Goal: Task Accomplishment & Management: Use online tool/utility

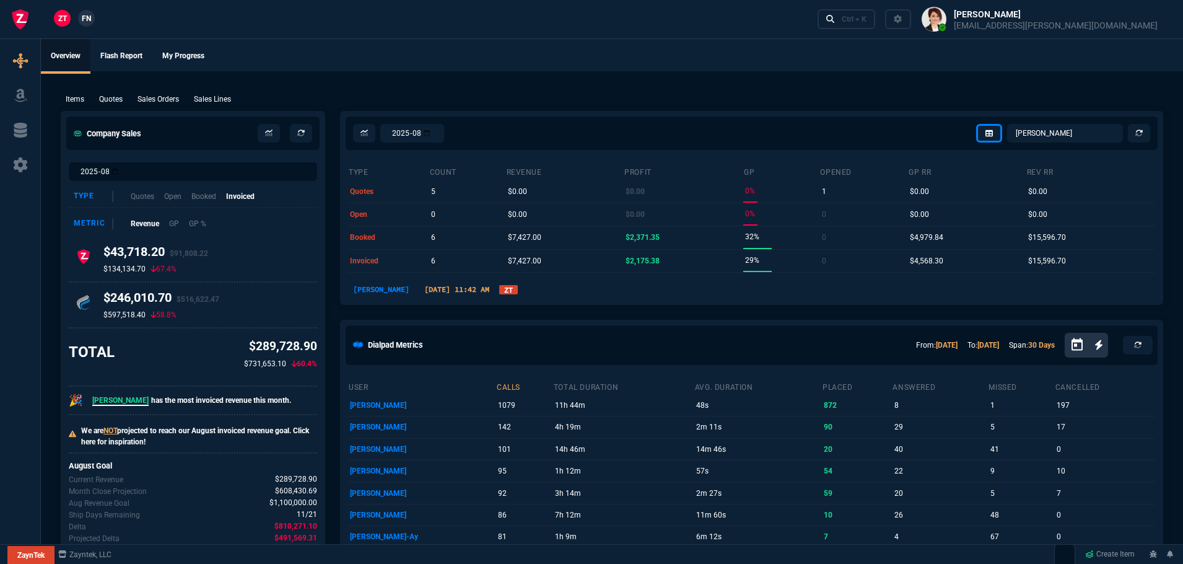
select select "12: [PERSON_NAME]"
select select
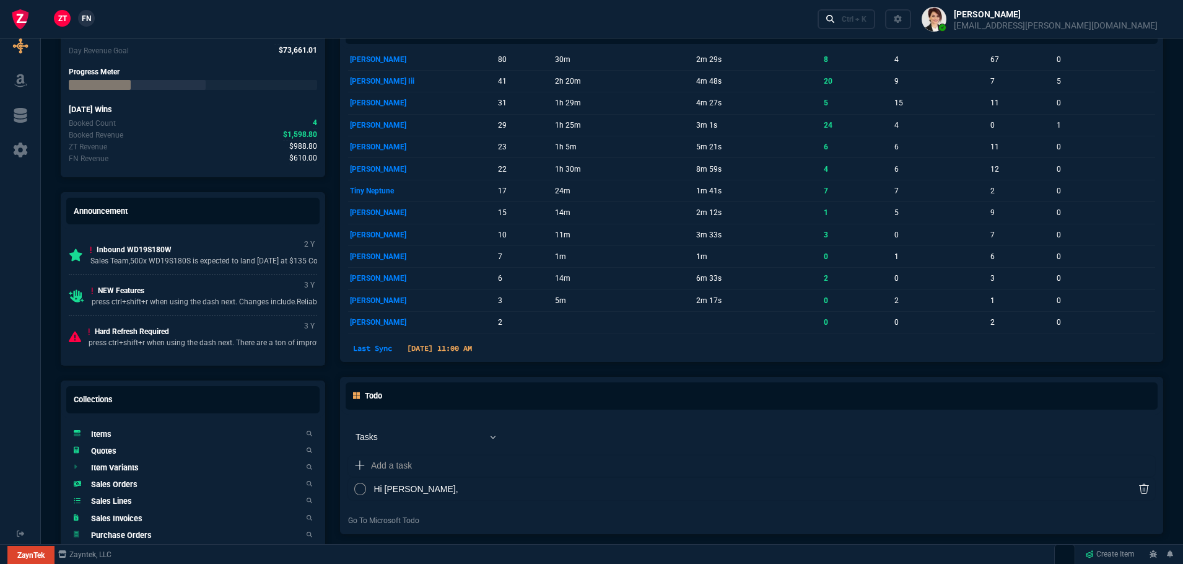
scroll to position [741, 0]
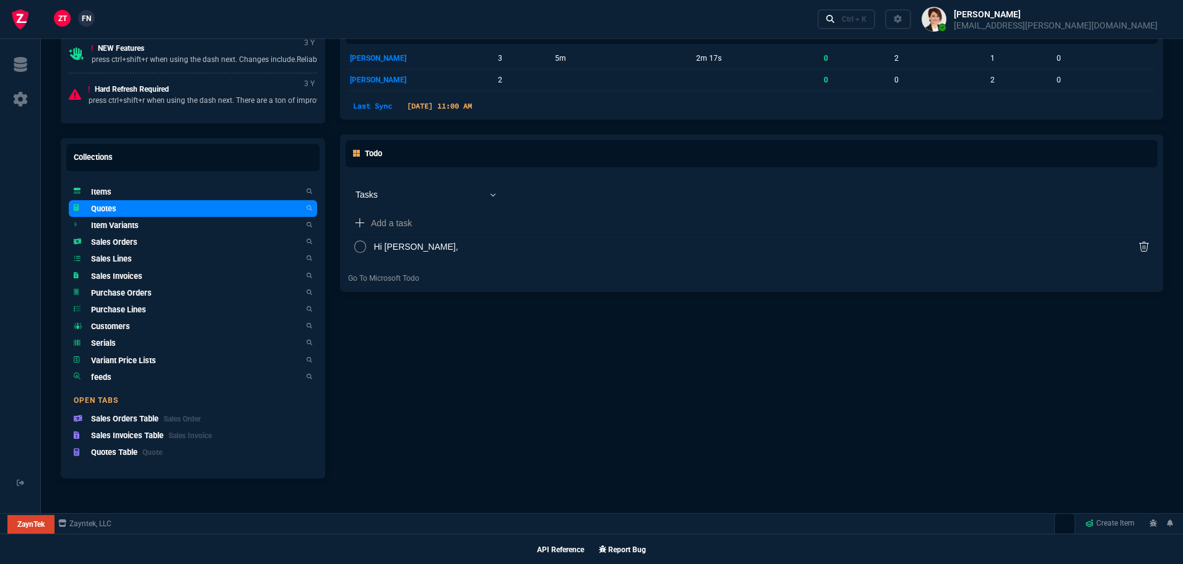
click at [102, 208] on h5 "Quotes" at bounding box center [103, 209] width 25 height 12
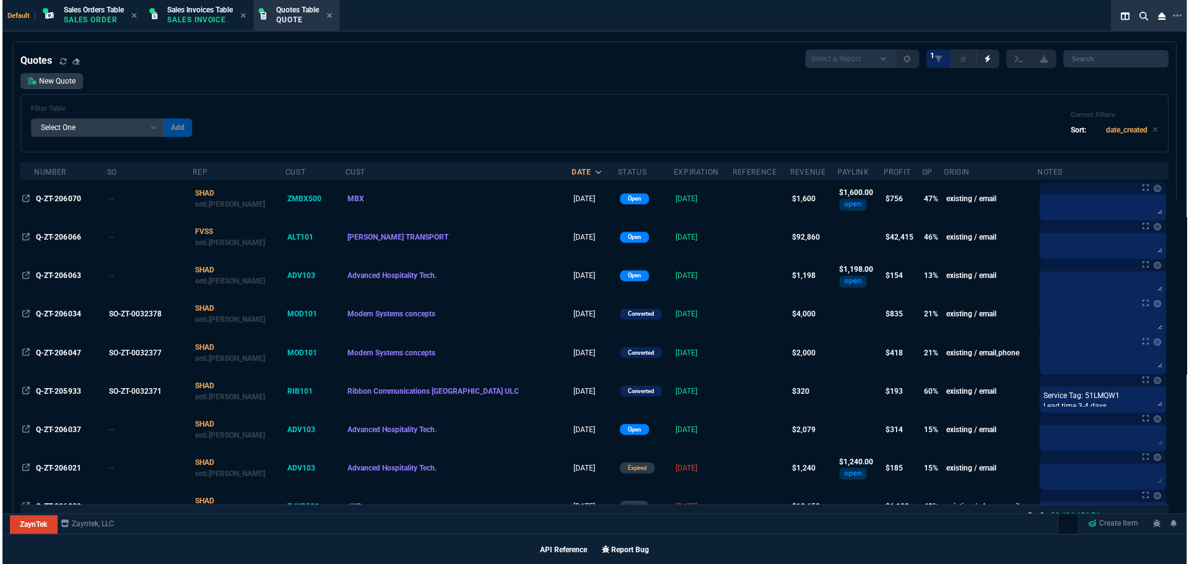
scroll to position [741, 0]
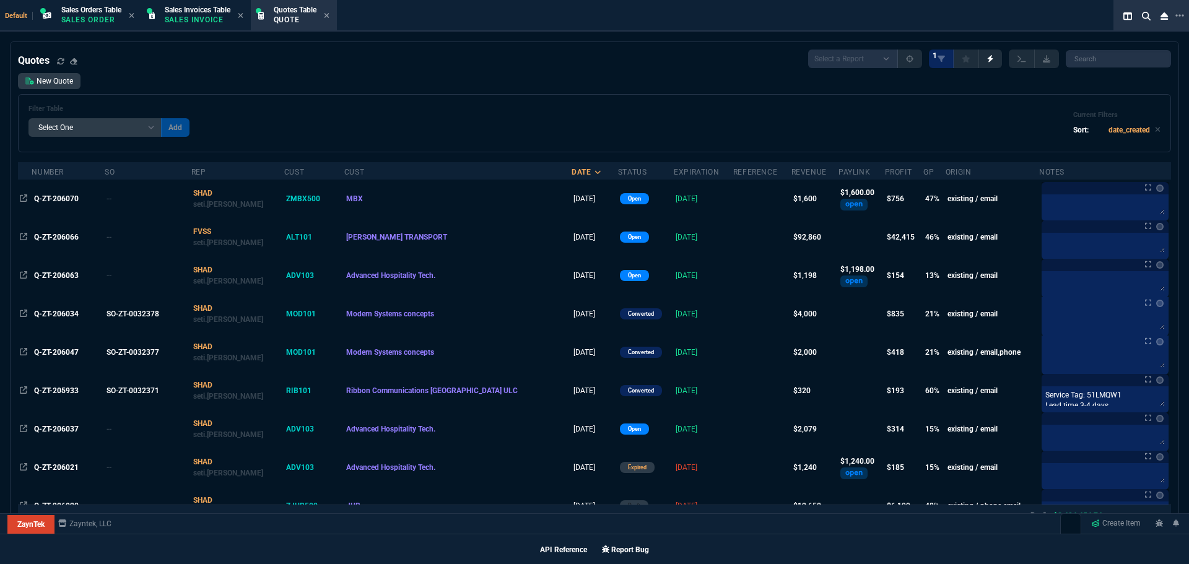
click at [49, 198] on span "Q-ZT-206070" at bounding box center [56, 198] width 45 height 9
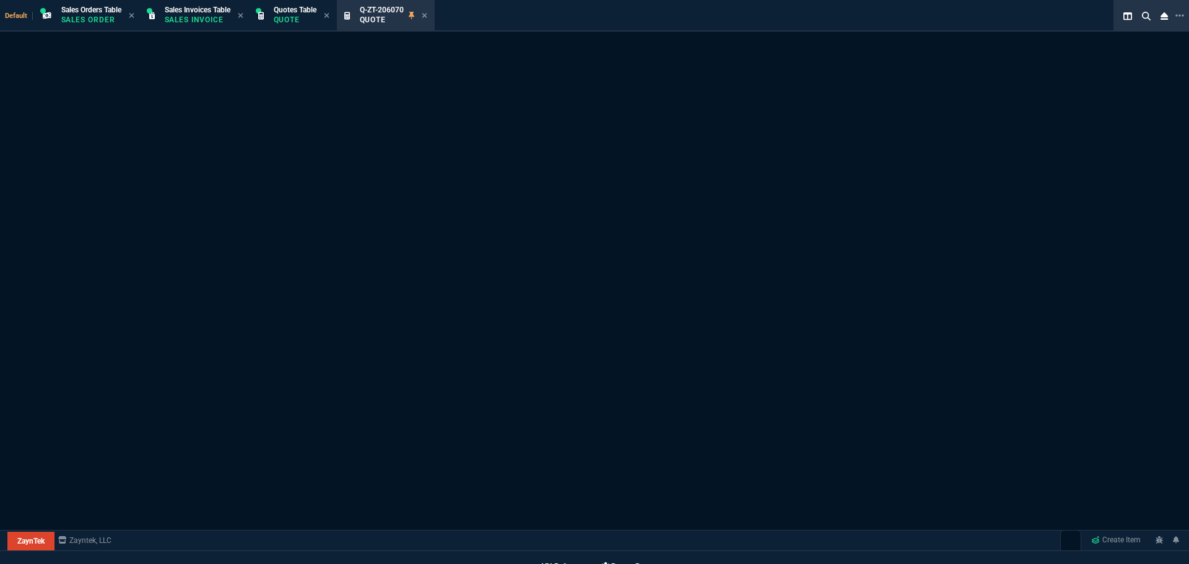
scroll to position [741, 0]
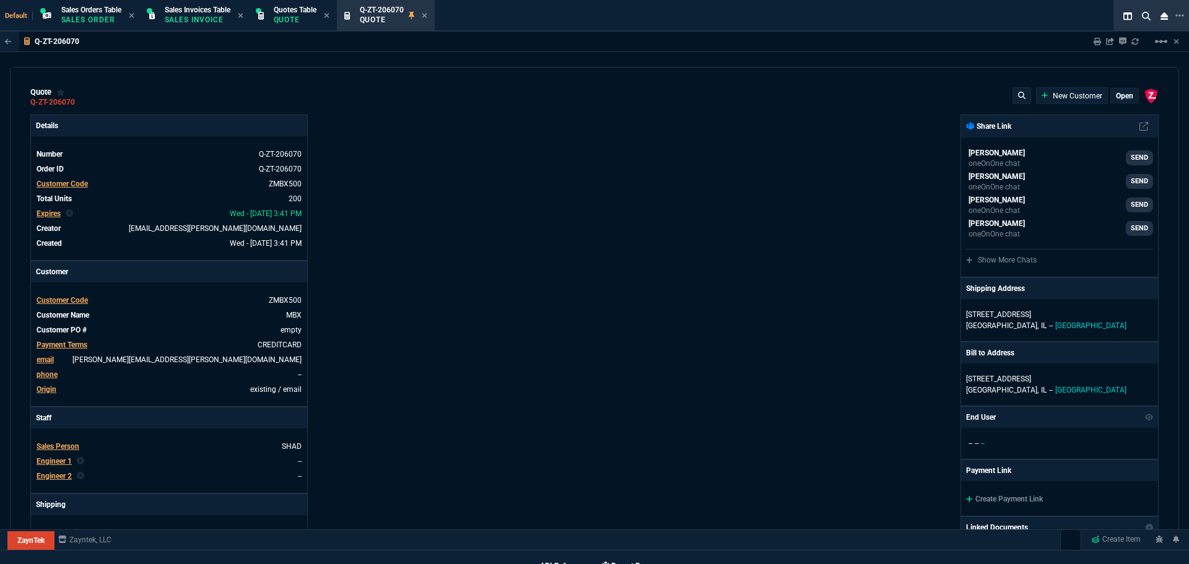
type input "50"
type input "4"
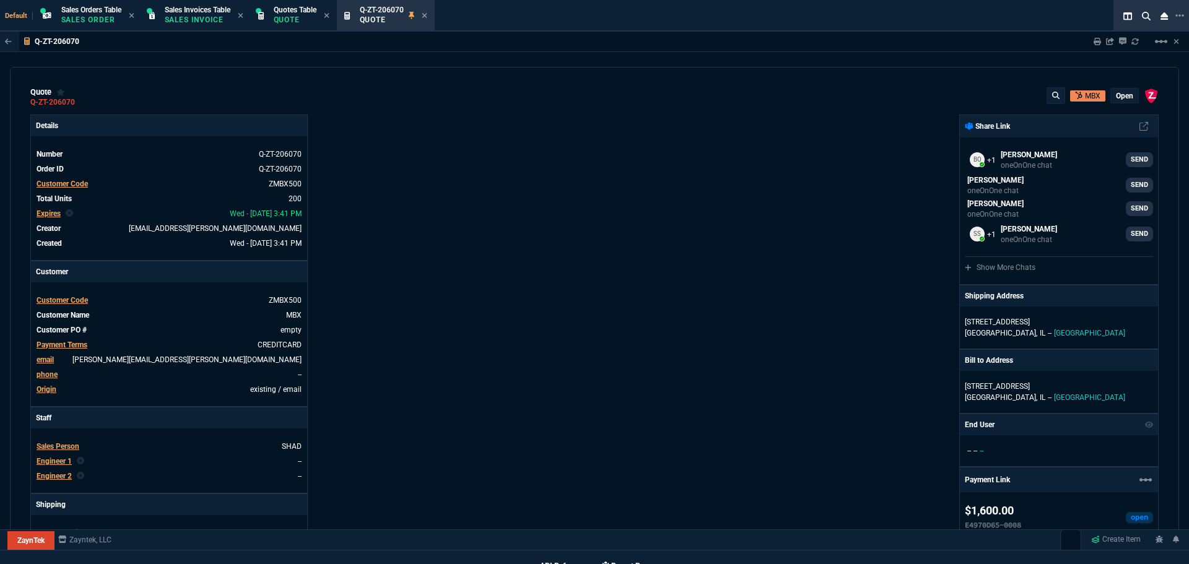
type input "70.18"
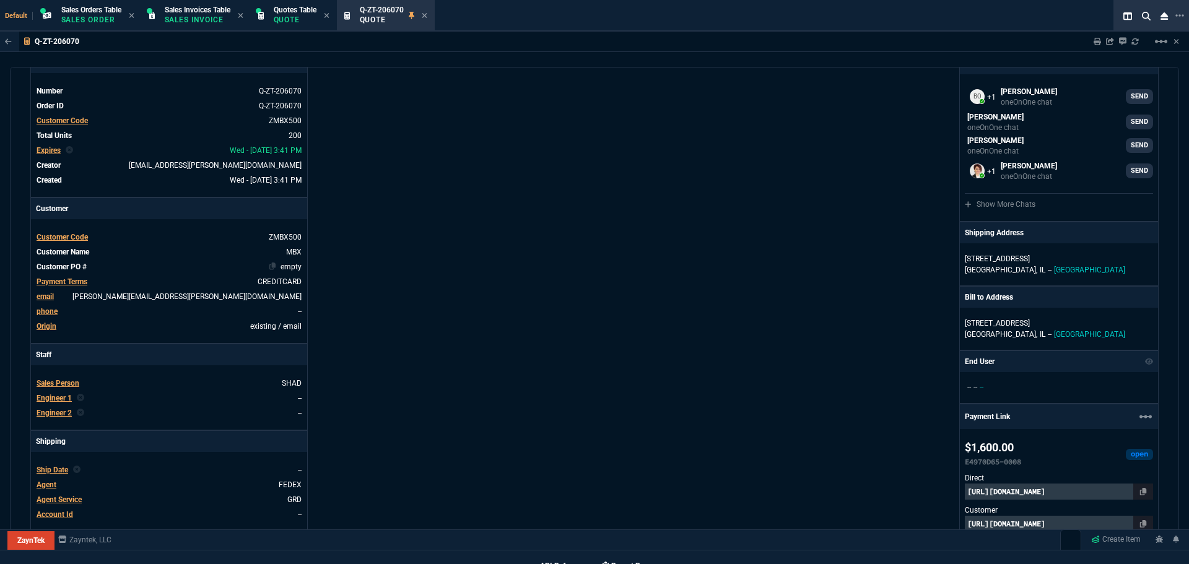
type input "89"
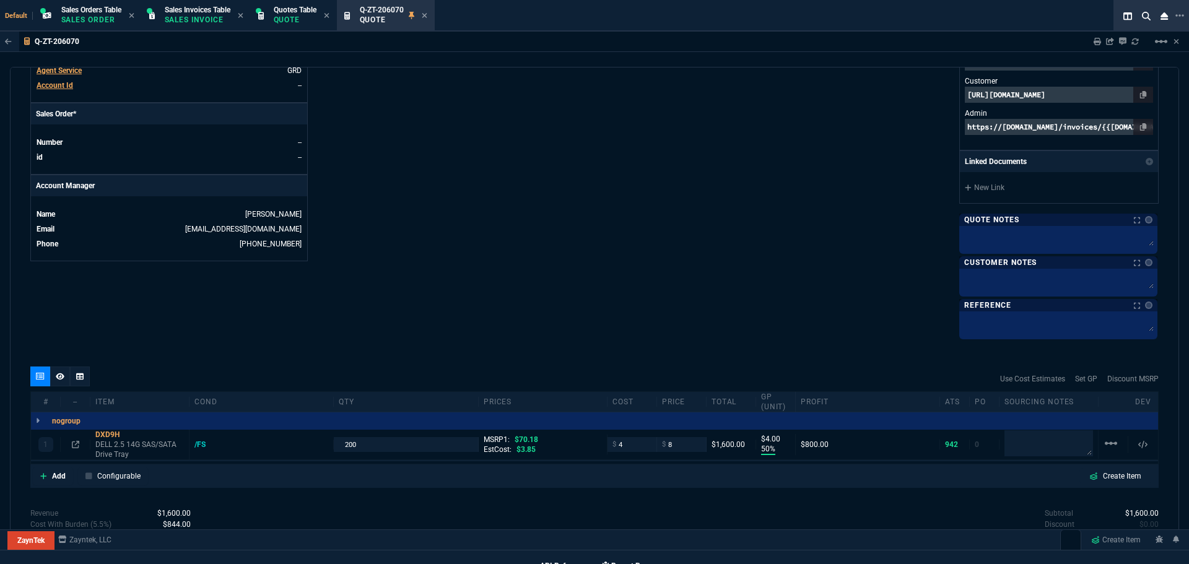
scroll to position [568, 0]
